Goal: Transaction & Acquisition: Download file/media

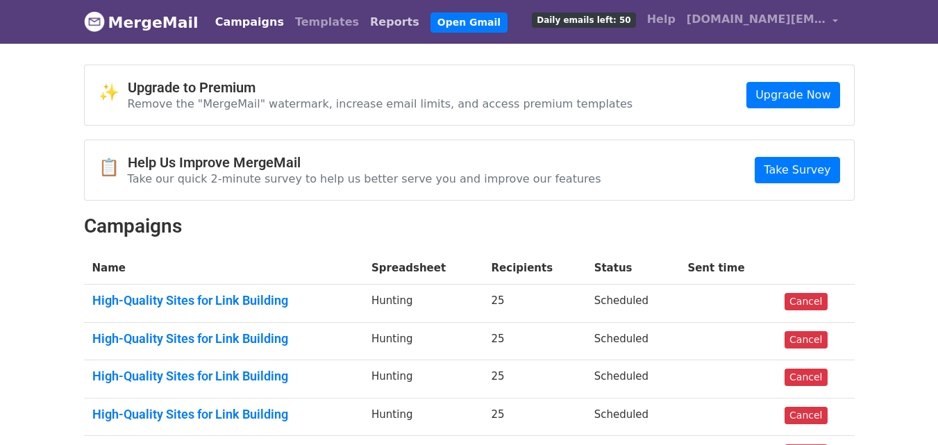
click at [364, 28] on link "Reports" at bounding box center [394, 22] width 60 height 28
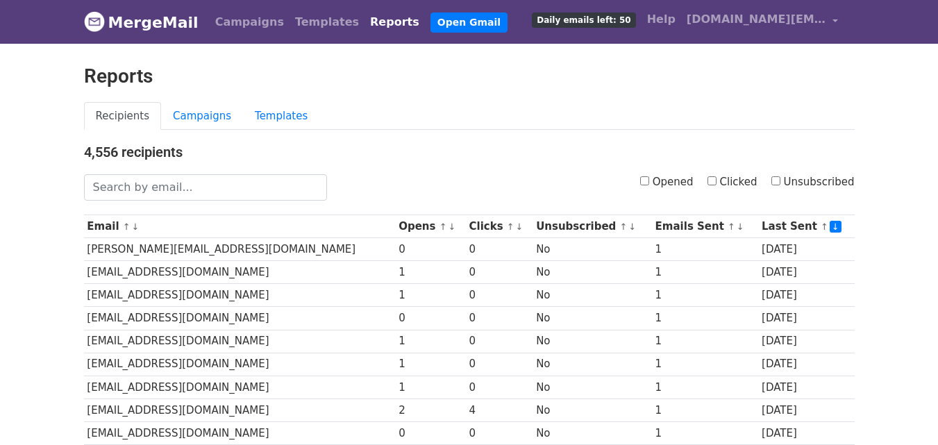
click at [723, 181] on label "Clicked" at bounding box center [732, 182] width 50 height 16
click at [716, 181] on input "Clicked" at bounding box center [711, 180] width 9 height 9
checkbox input "true"
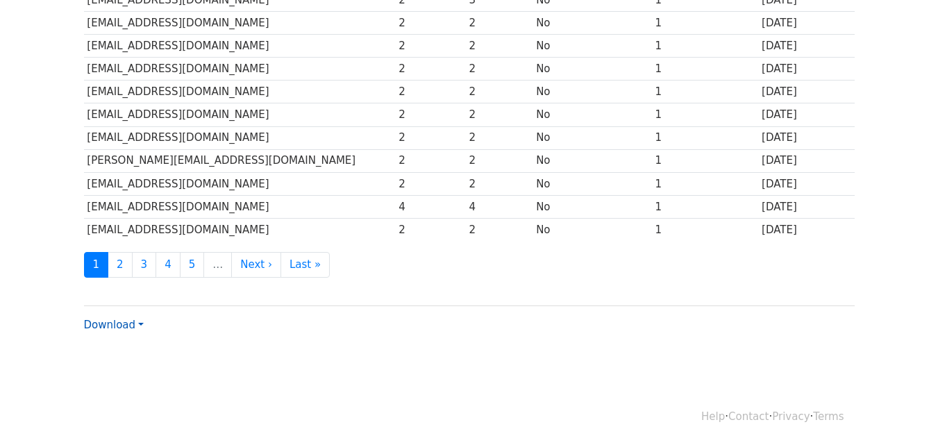
click at [120, 319] on link "Download" at bounding box center [114, 325] width 60 height 12
click at [124, 352] on link "CSV" at bounding box center [140, 351] width 110 height 22
